Goal: Task Accomplishment & Management: Manage account settings

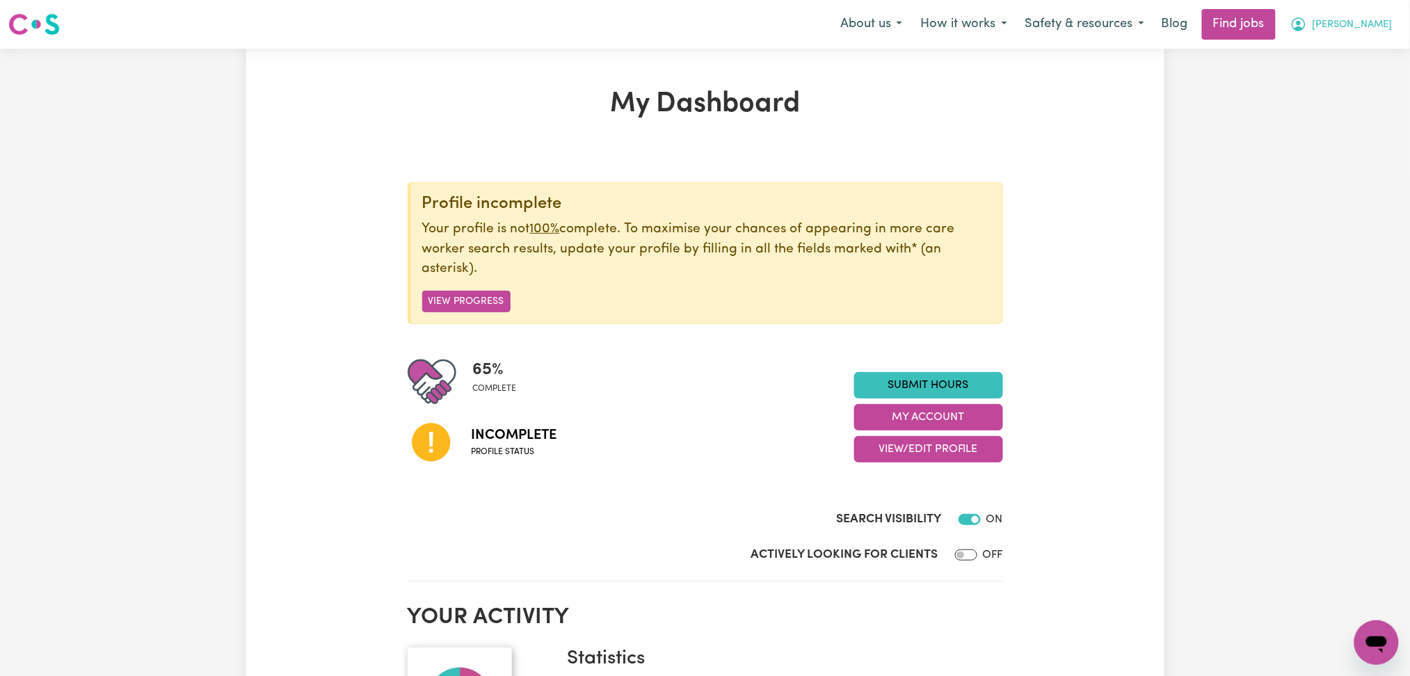
click at [1334, 26] on span "[PERSON_NAME]" at bounding box center [1353, 24] width 80 height 15
click at [1326, 111] on link "Logout" at bounding box center [1346, 106] width 110 height 26
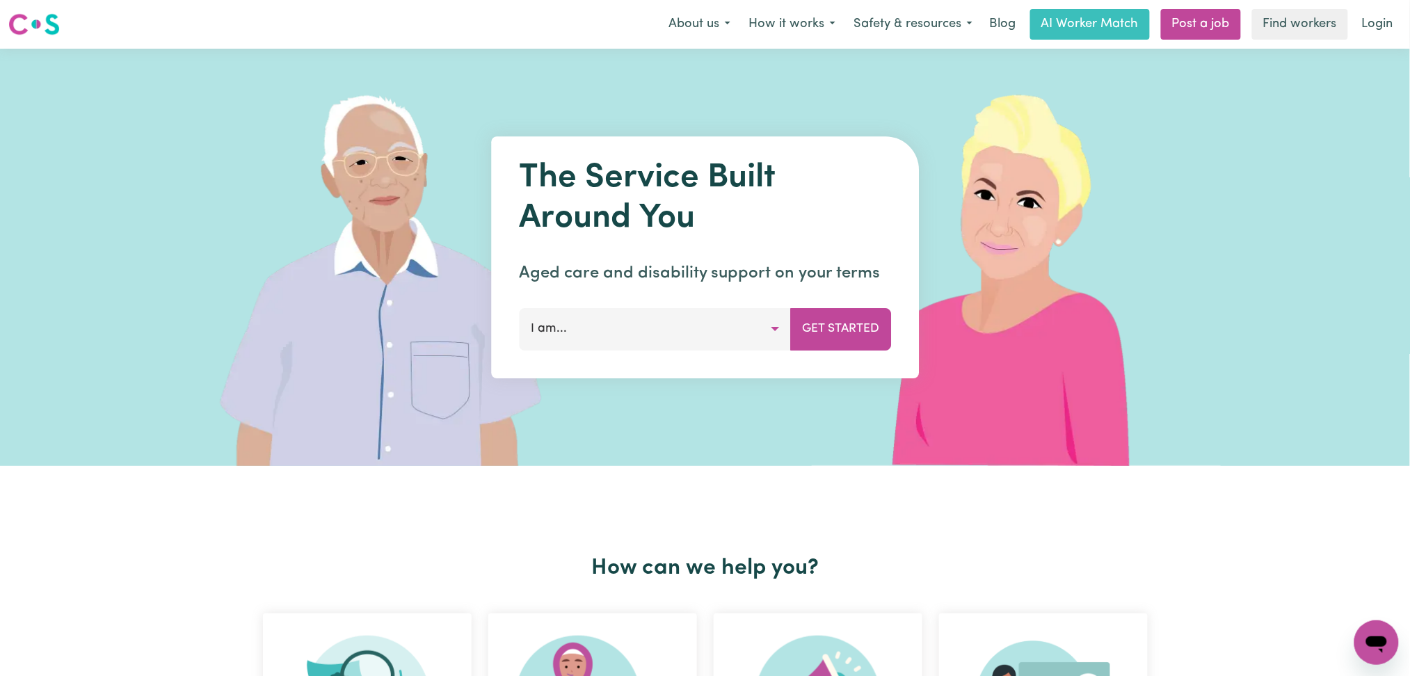
drag, startPoint x: 1326, startPoint y: 111, endPoint x: 1351, endPoint y: 58, distance: 57.9
click at [1351, 58] on div "The Service Built Around You Aged care and disability support on your terms I a…" at bounding box center [705, 257] width 1410 height 417
click at [1387, 36] on link "Login" at bounding box center [1378, 24] width 48 height 31
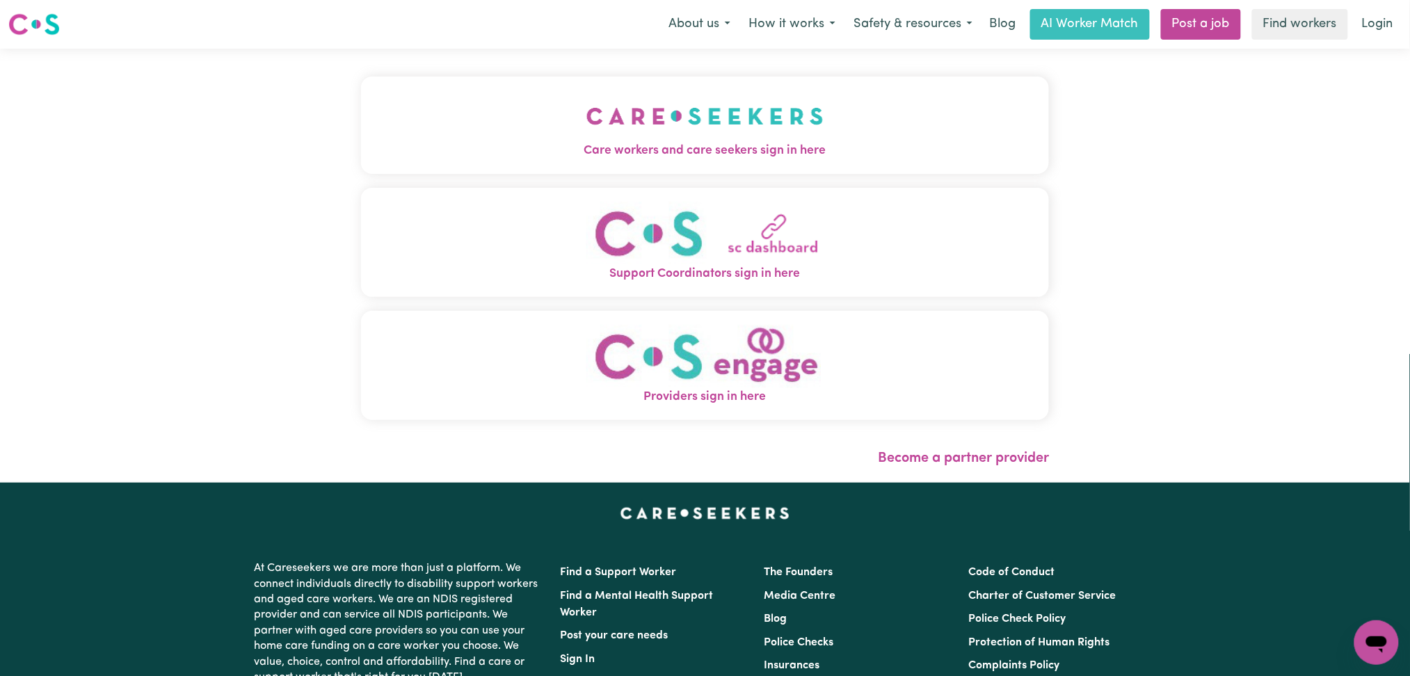
click at [591, 29] on div "Menu About us How it works Safety & resources Blog AI Worker Match Post a job F…" at bounding box center [705, 24] width 1410 height 32
click at [562, 122] on button "Care workers and care seekers sign in here" at bounding box center [705, 125] width 689 height 97
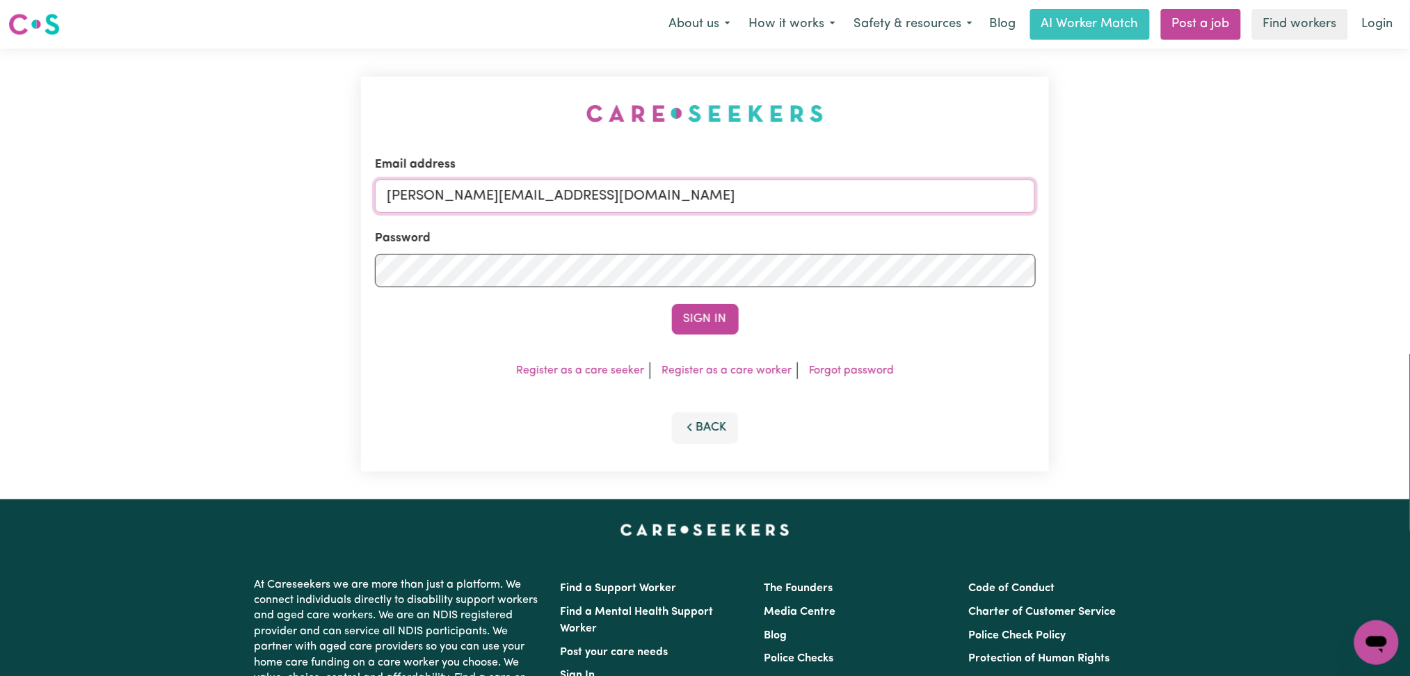
click at [586, 184] on input "[PERSON_NAME][EMAIL_ADDRESS][DOMAIN_NAME]" at bounding box center [705, 195] width 661 height 33
drag, startPoint x: 460, startPoint y: 182, endPoint x: 787, endPoint y: 211, distance: 328.2
click at [787, 211] on input "Superuser~[EMAIL_ADDRESS][DOMAIN_NAME]" at bounding box center [705, 195] width 661 height 33
type input "Superuser~[EMAIL_ADDRESS][DOMAIN_NAME]"
click at [688, 323] on button "Sign In" at bounding box center [705, 319] width 67 height 31
